Goal: Transaction & Acquisition: Purchase product/service

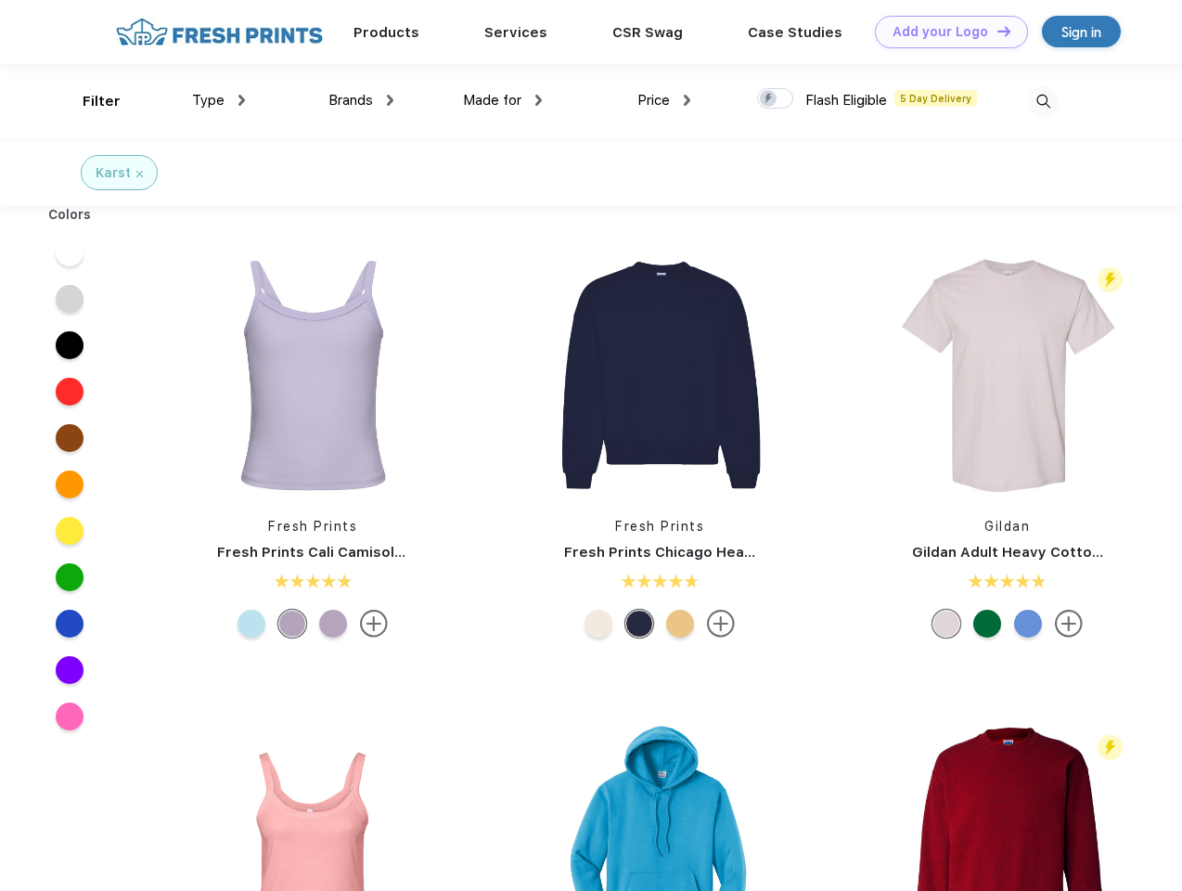
click at [945, 32] on link "Add your Logo Design Tool" at bounding box center [951, 32] width 153 height 32
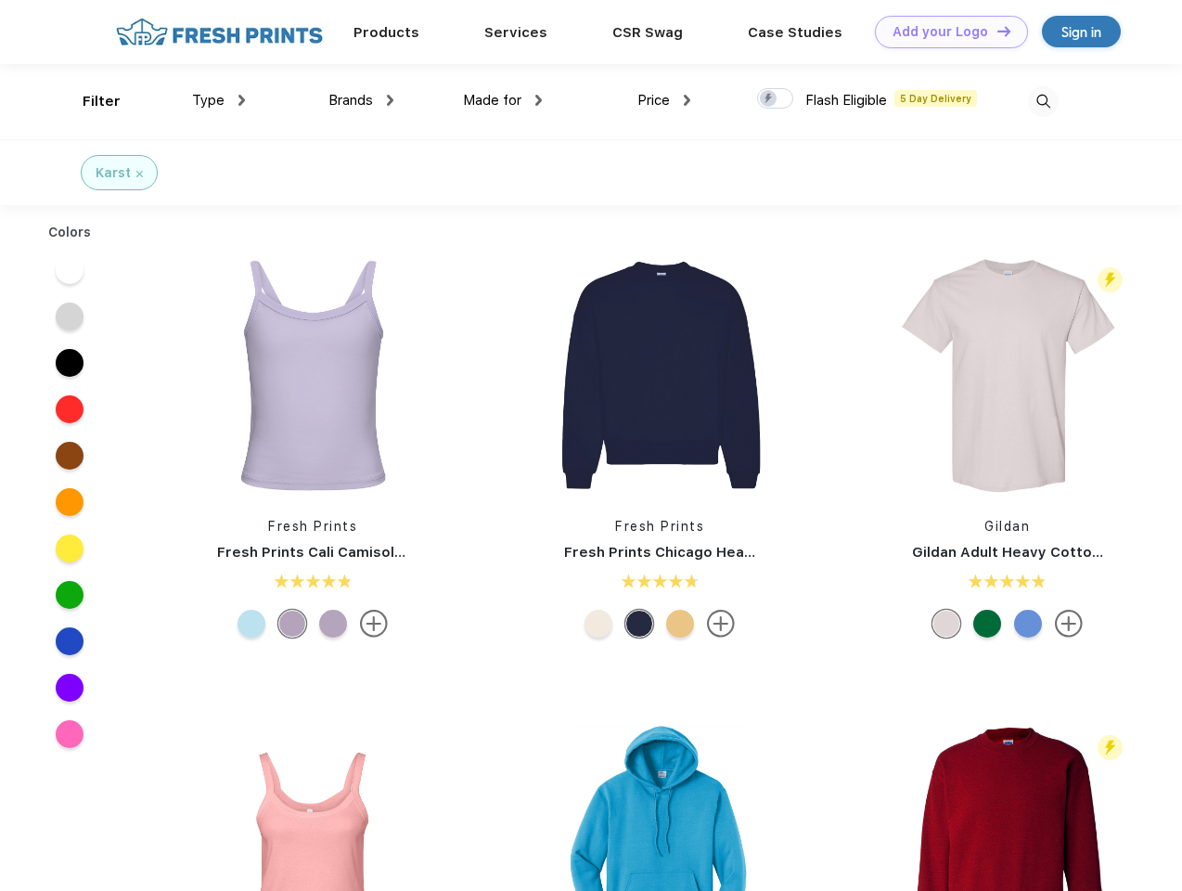
click at [0, 0] on div "Design Tool" at bounding box center [0, 0] width 0 height 0
click at [996, 31] on link "Add your Logo Design Tool" at bounding box center [951, 32] width 153 height 32
click at [89, 101] on div "Filter" at bounding box center [102, 101] width 38 height 21
click at [219, 100] on span "Type" at bounding box center [208, 100] width 32 height 17
click at [361, 100] on span "Brands" at bounding box center [350, 100] width 45 height 17
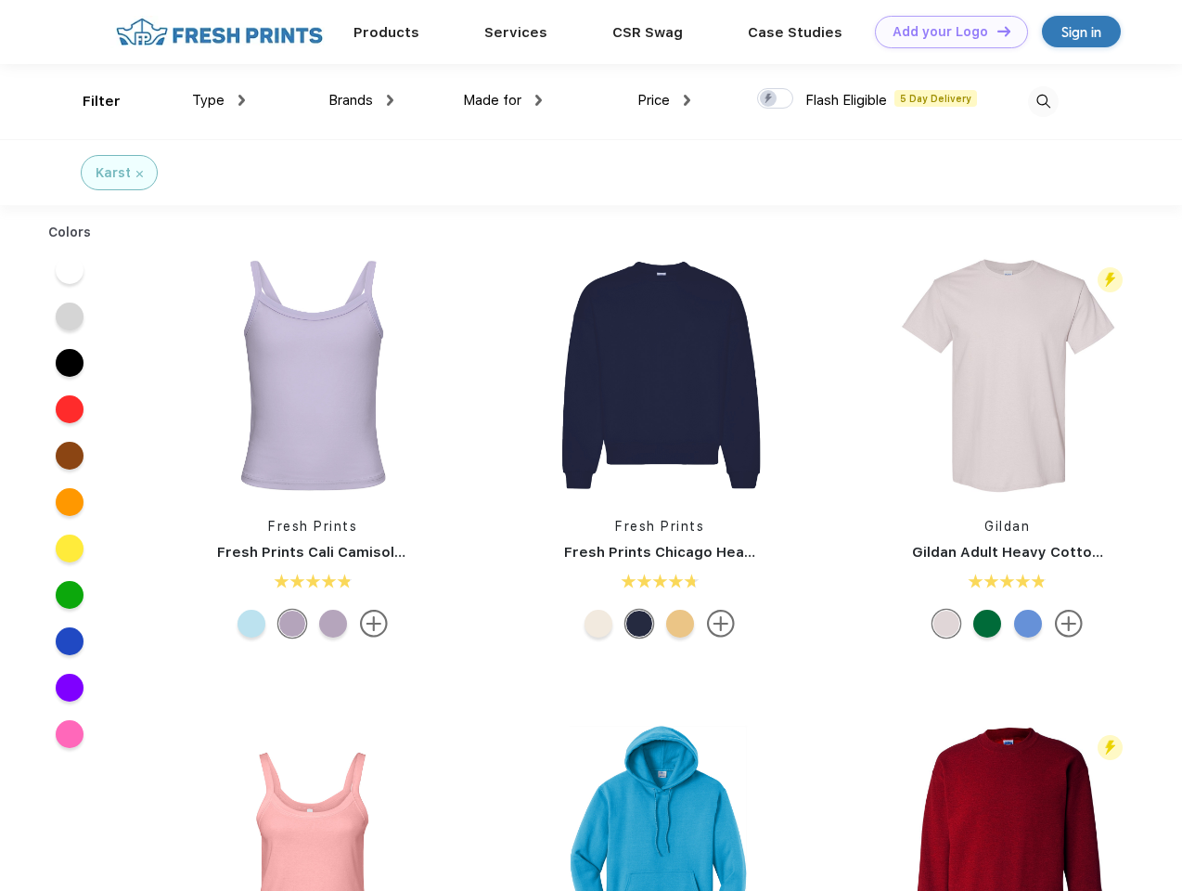
click at [503, 100] on span "Made for" at bounding box center [492, 100] width 58 height 17
click at [664, 100] on span "Price" at bounding box center [653, 100] width 32 height 17
click at [776, 99] on div at bounding box center [775, 98] width 36 height 20
click at [769, 99] on input "checkbox" at bounding box center [763, 93] width 12 height 12
click at [1043, 101] on img at bounding box center [1043, 101] width 31 height 31
